Goal: Task Accomplishment & Management: Use online tool/utility

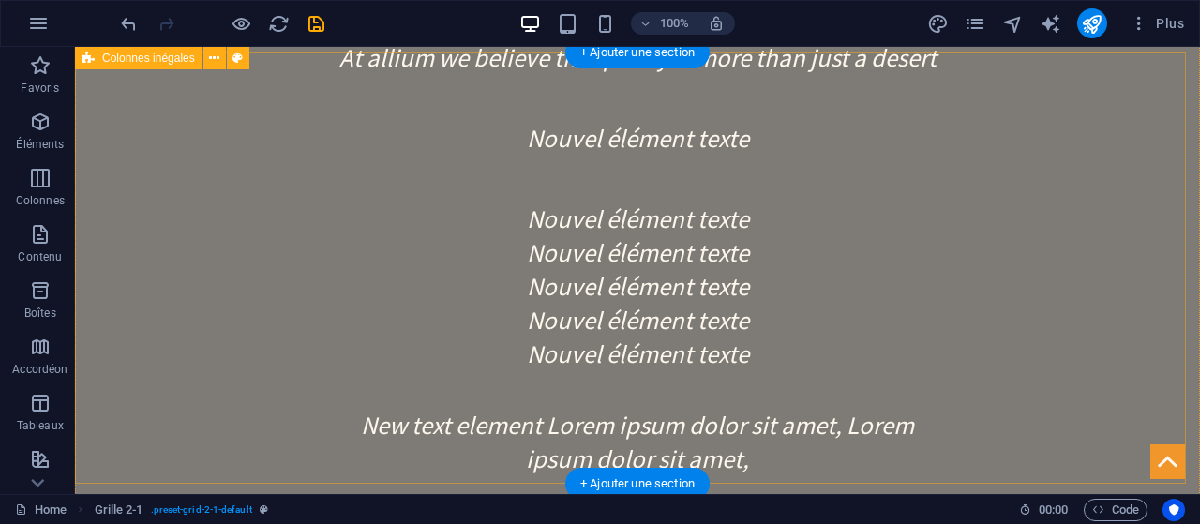
scroll to position [2335, 0]
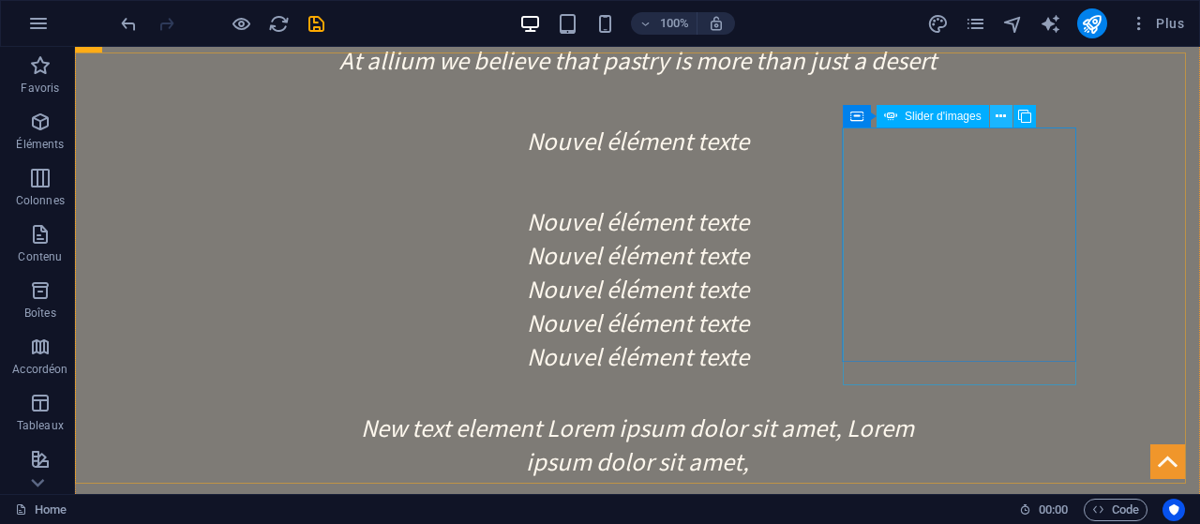
click at [1003, 113] on icon at bounding box center [1001, 117] width 10 height 20
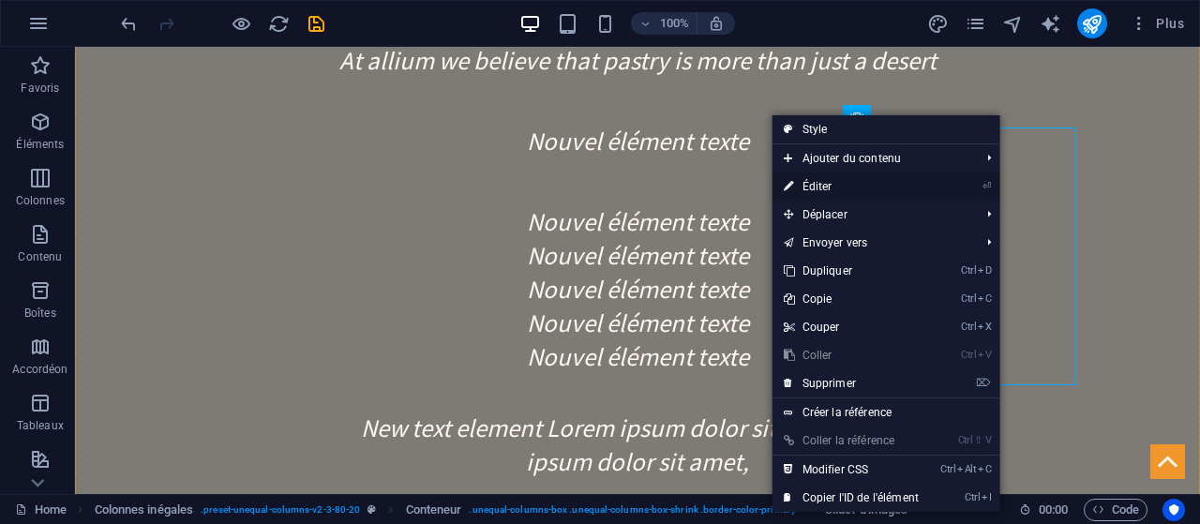
click at [864, 196] on link "⏎ Éditer" at bounding box center [852, 187] width 158 height 28
select select "px"
select select "ms"
select select "s"
select select "progressive"
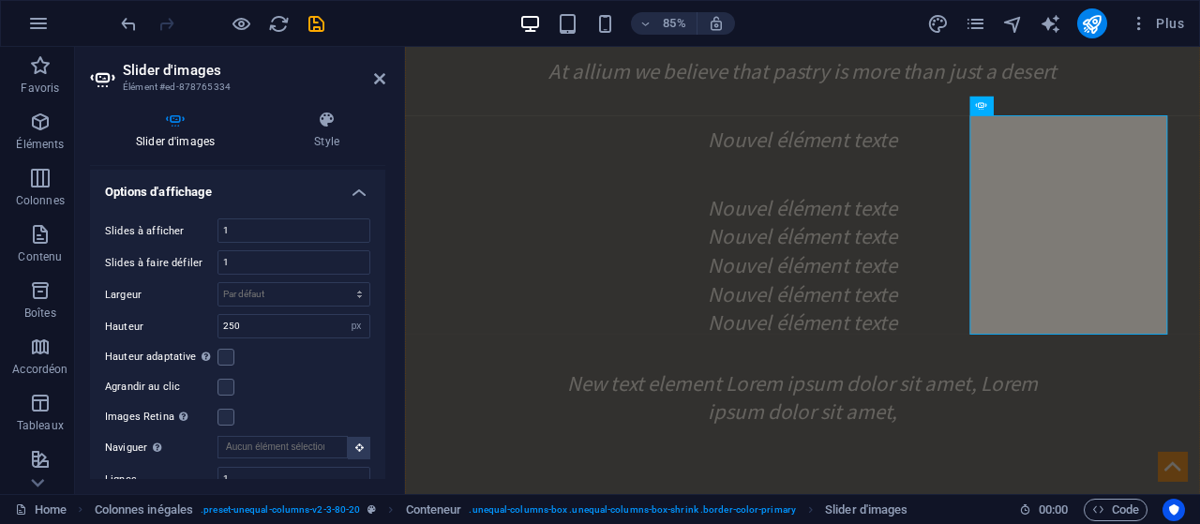
scroll to position [428, 0]
click at [278, 328] on input "250" at bounding box center [294, 325] width 151 height 23
type input "2"
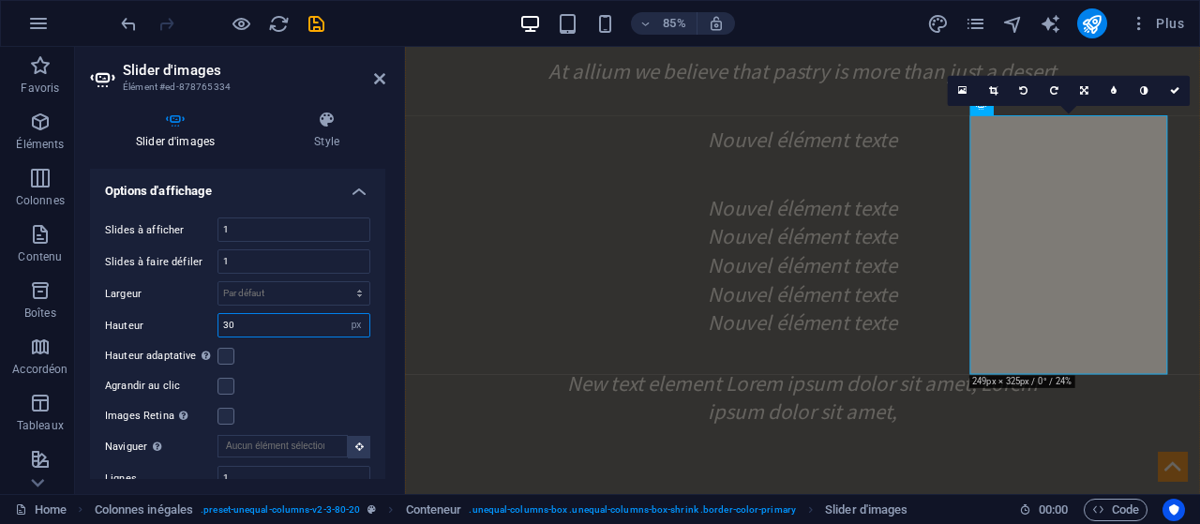
type input "3"
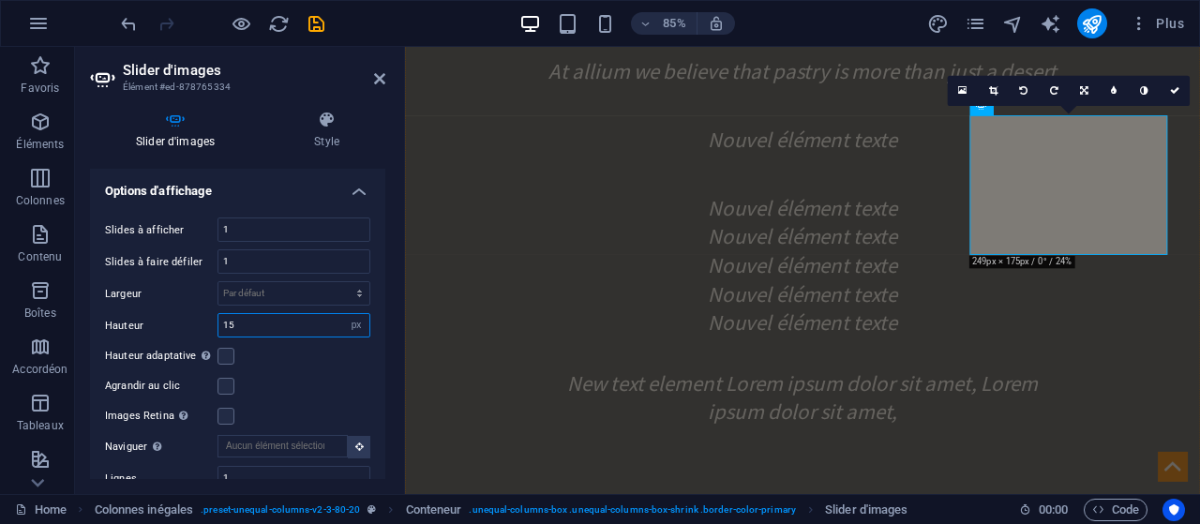
type input "1"
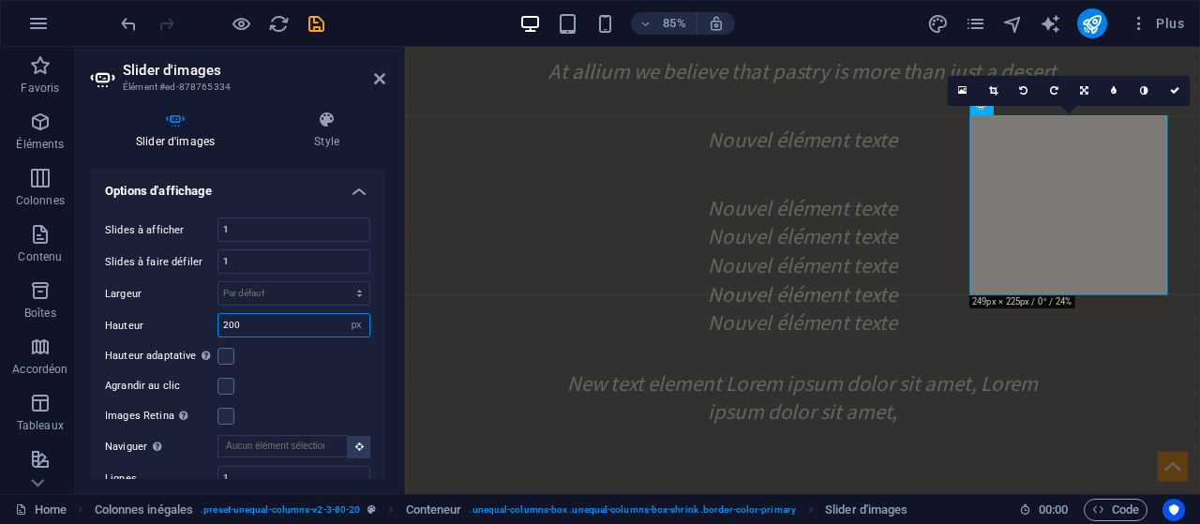
type input "200"
click at [380, 77] on icon at bounding box center [379, 78] width 11 height 15
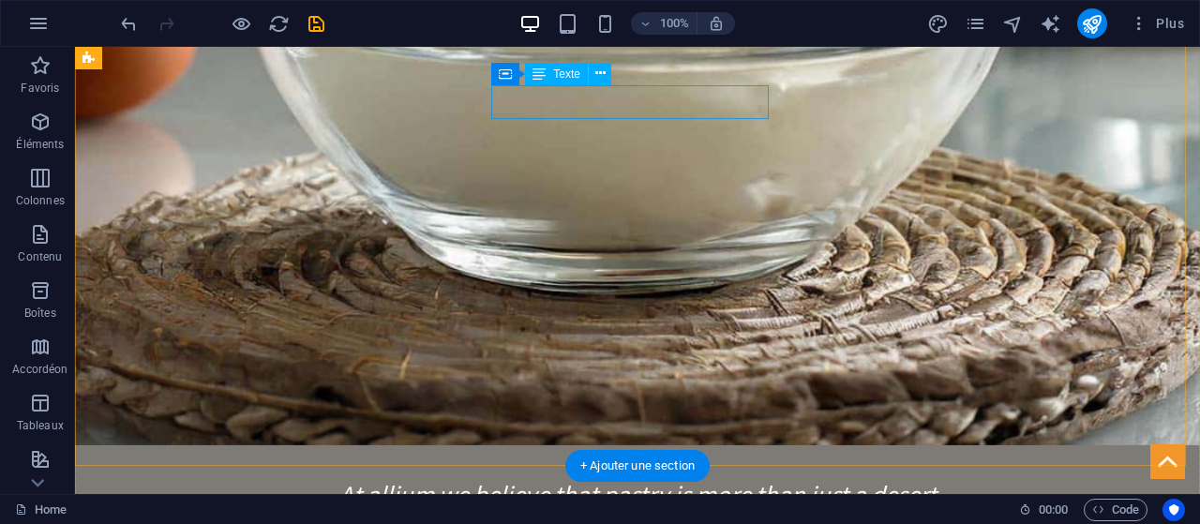
scroll to position [1900, 0]
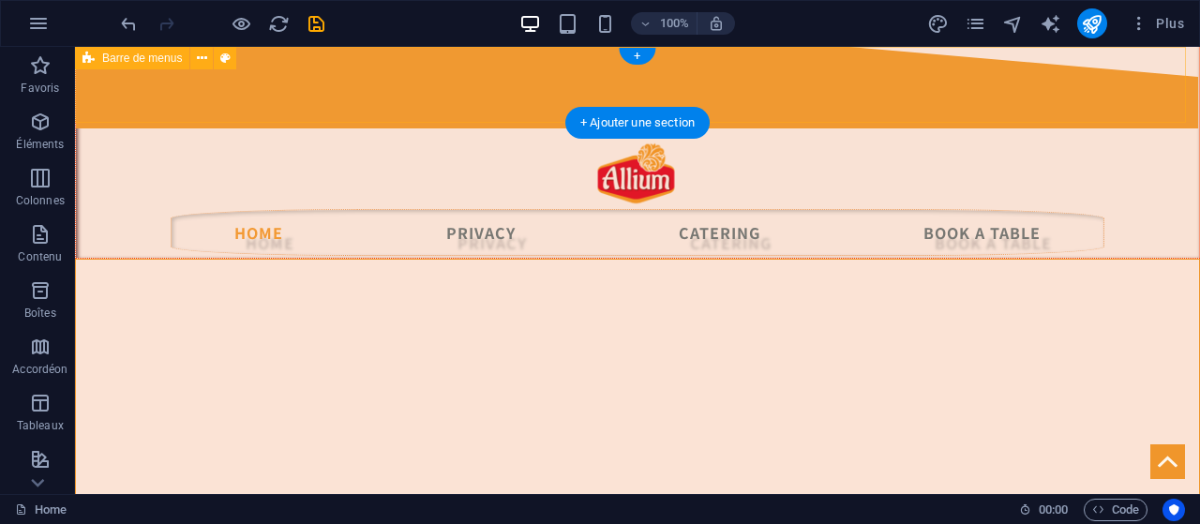
scroll to position [0, 0]
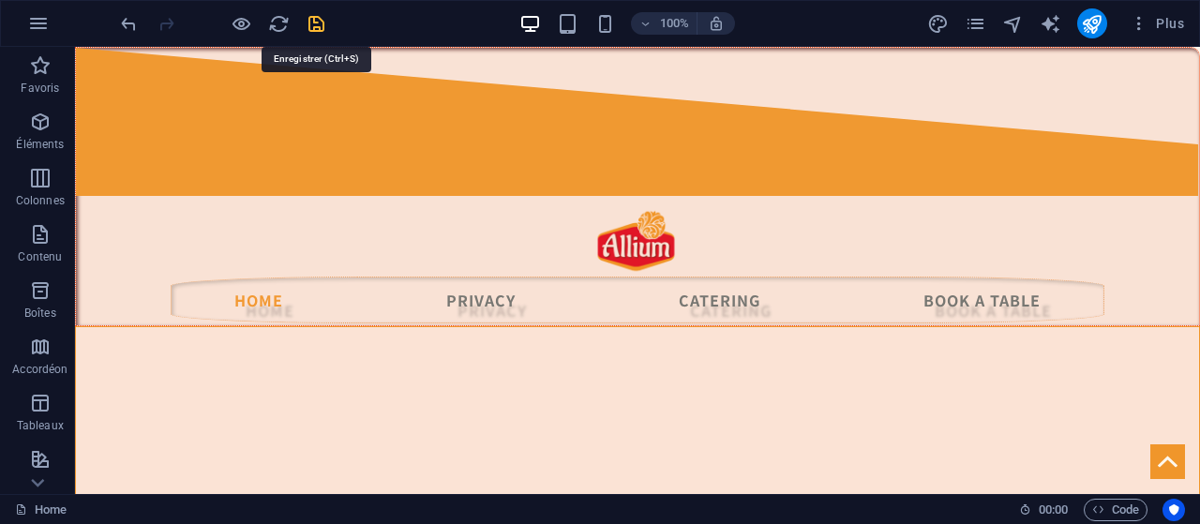
click at [309, 19] on icon "save" at bounding box center [317, 24] width 22 height 22
